Goal: Task Accomplishment & Management: Manage account settings

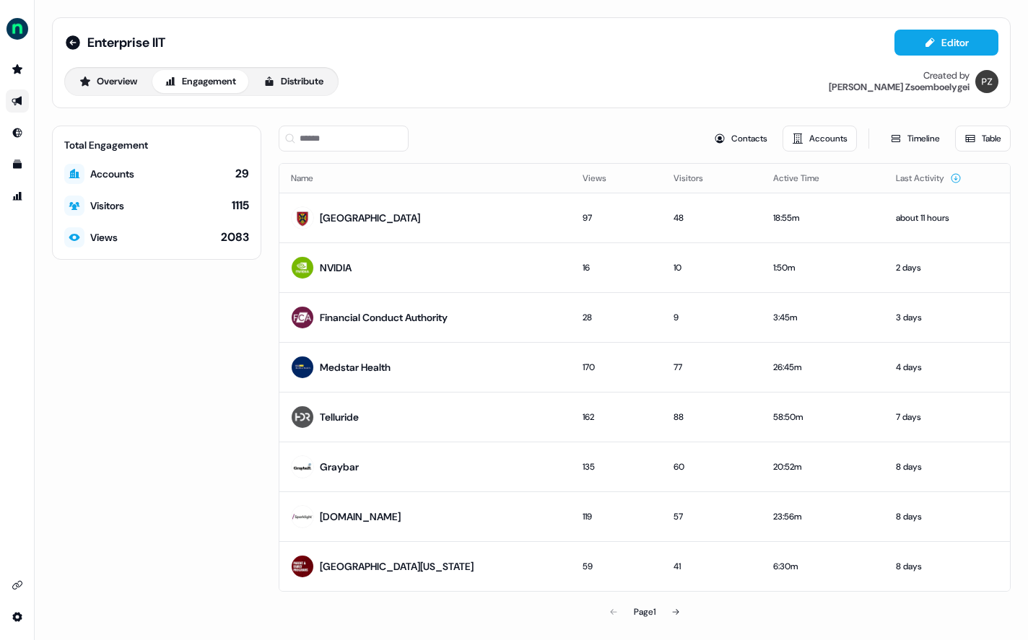
click at [17, 144] on ul "side nav menu" at bounding box center [17, 133] width 34 height 150
click at [14, 134] on icon "Go to Inbound" at bounding box center [17, 132] width 9 height 9
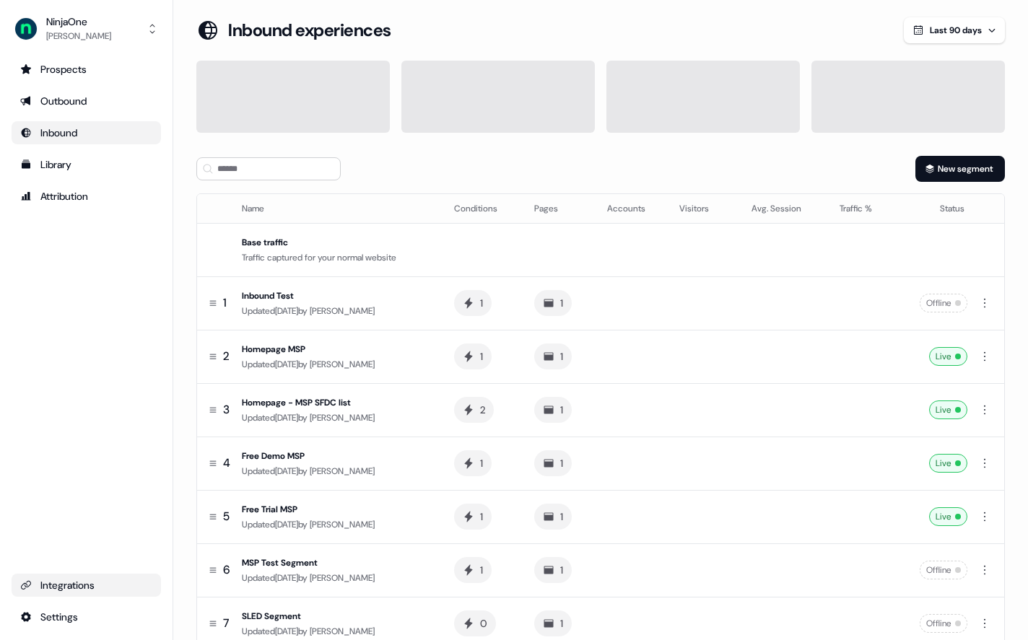
click at [60, 585] on div "Integrations" at bounding box center [86, 585] width 132 height 14
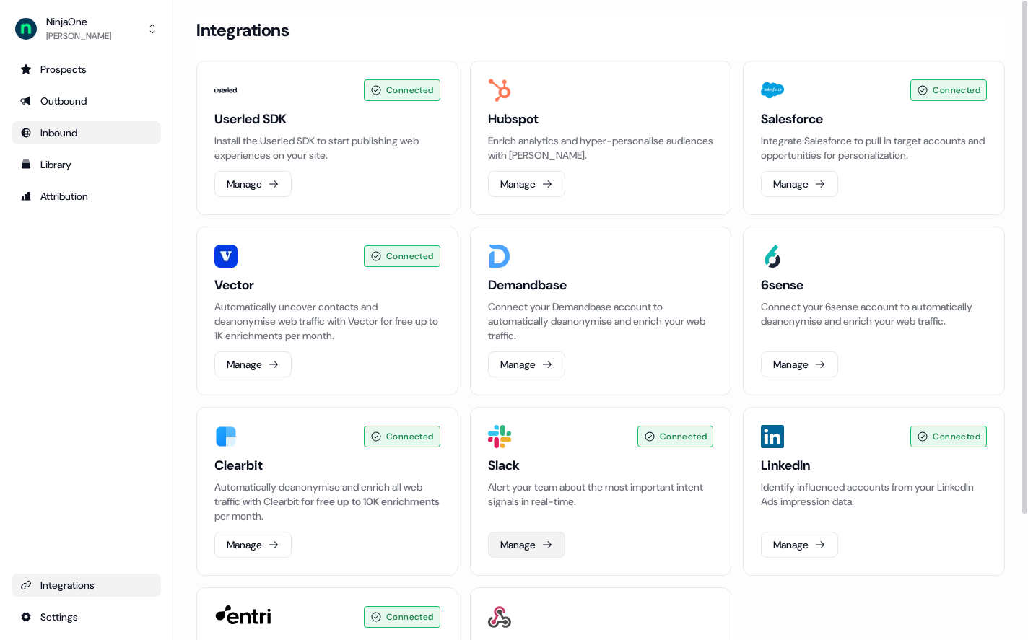
click at [522, 543] on button "Manage" at bounding box center [526, 545] width 77 height 26
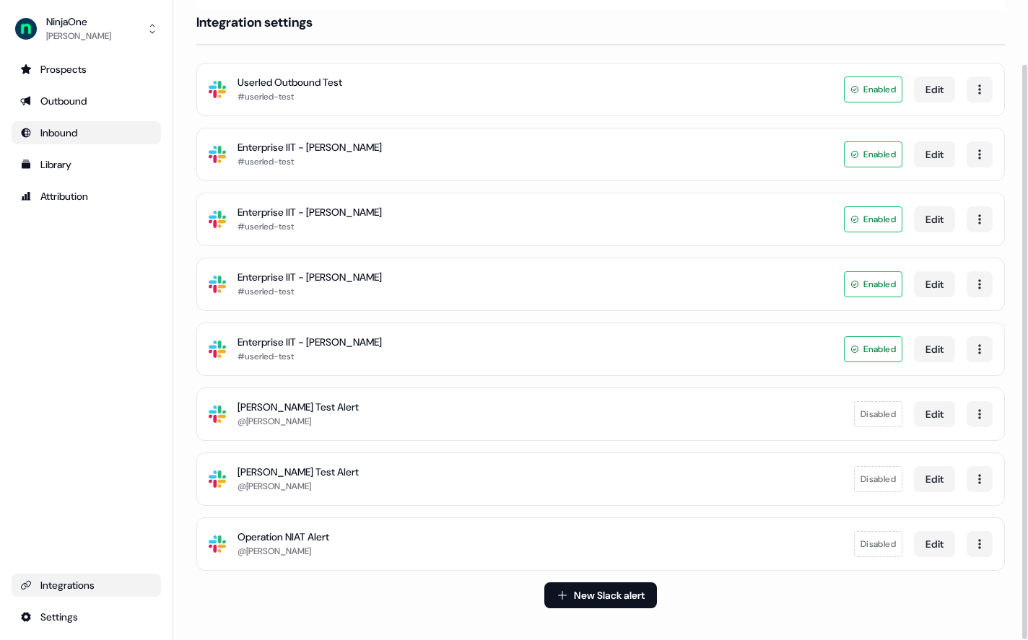
scroll to position [80, 0]
